Goal: Task Accomplishment & Management: Manage account settings

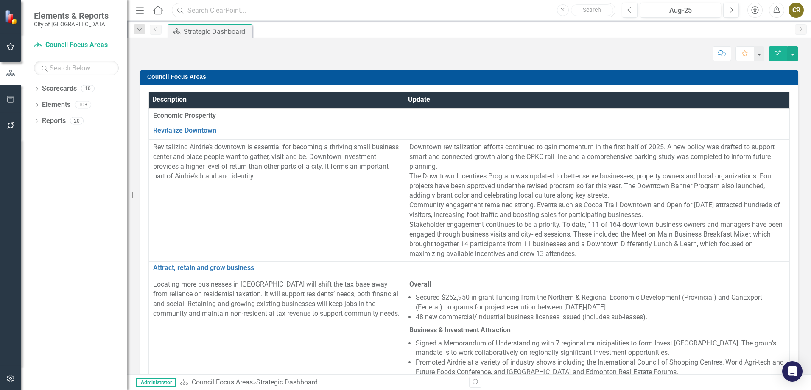
click at [221, 10] on input "text" at bounding box center [394, 10] width 444 height 15
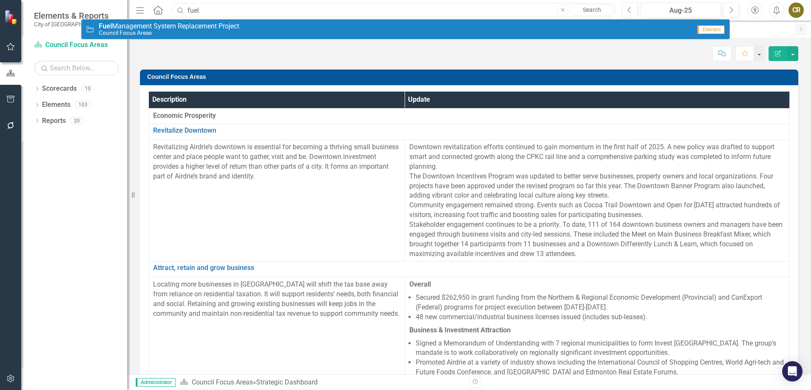
type input "fuel"
click at [201, 26] on span "Fuel Management System Replacement Project" at bounding box center [169, 26] width 140 height 8
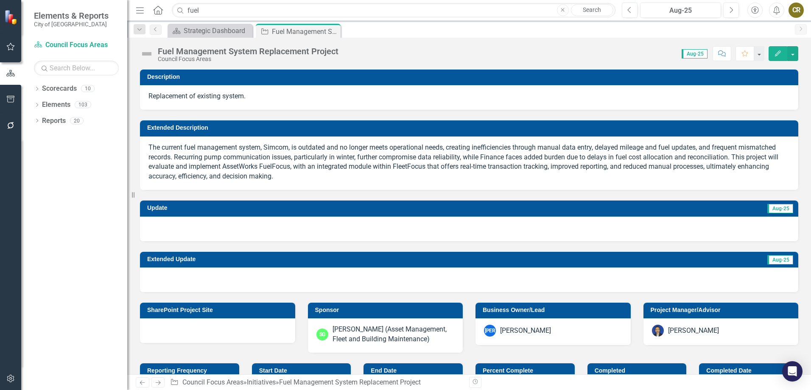
click at [776, 53] on icon "Edit" at bounding box center [778, 53] width 8 height 6
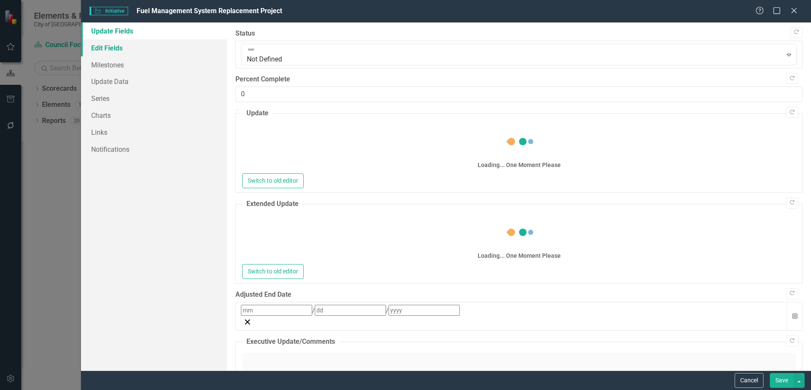
click at [107, 45] on link "Edit Fields" at bounding box center [154, 47] width 146 height 17
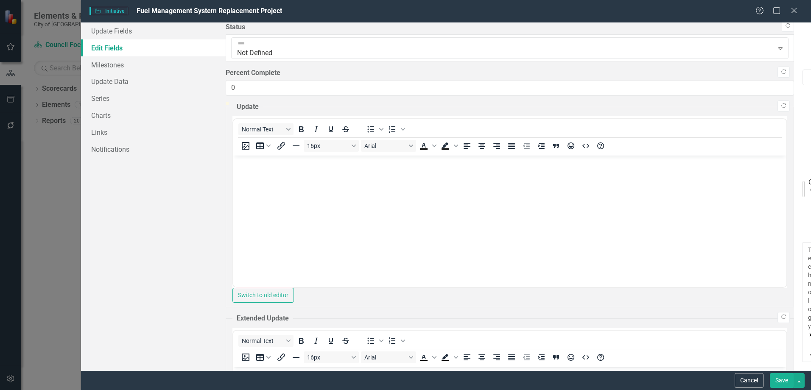
click at [808, 177] on div "Council Focus Areas" at bounding box center [809, 182] width 3 height 10
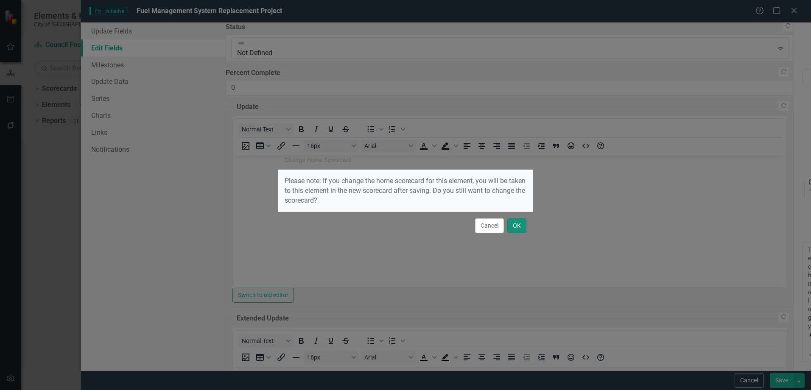
click at [519, 229] on button "OK" at bounding box center [516, 225] width 19 height 15
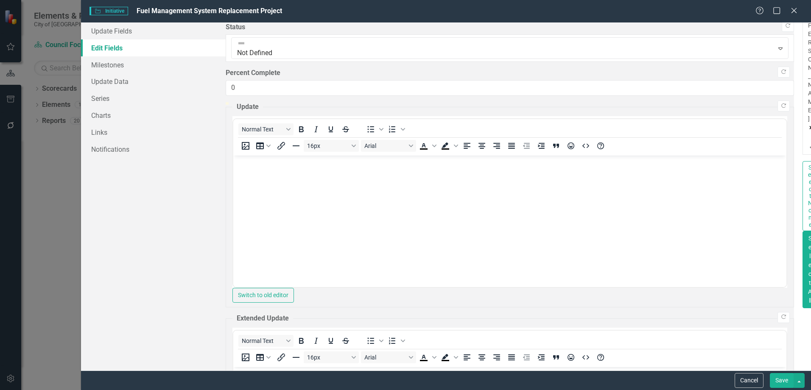
scroll to position [721, 0]
click at [777, 378] on button "Save" at bounding box center [782, 380] width 24 height 15
